Goal: Navigation & Orientation: Find specific page/section

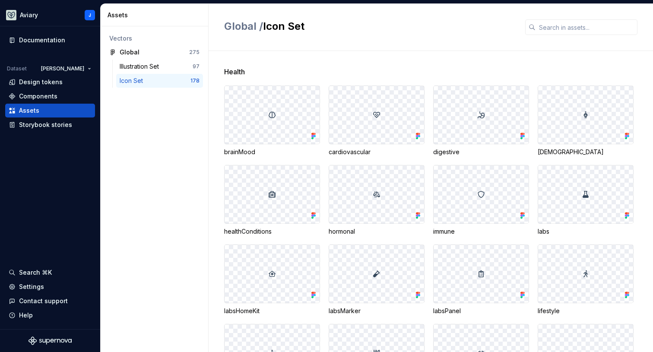
click at [292, 97] on div at bounding box center [272, 115] width 95 height 58
click at [273, 116] on img at bounding box center [272, 114] width 7 height 7
click at [143, 50] on div "Global" at bounding box center [152, 52] width 64 height 9
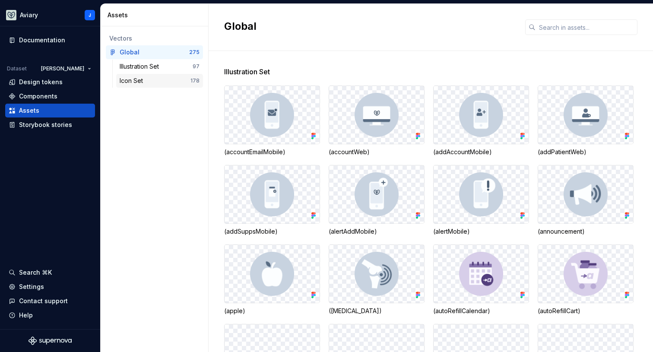
click at [134, 86] on div "Icon Set 178" at bounding box center [159, 81] width 87 height 14
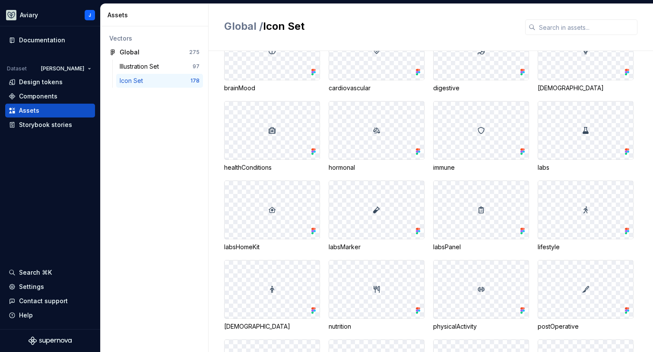
scroll to position [100, 0]
